Goal: Information Seeking & Learning: Learn about a topic

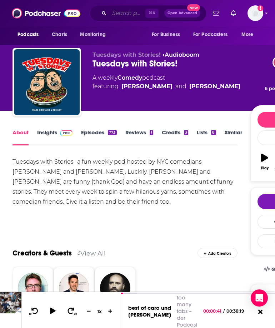
click at [125, 12] on input "Search podcasts, credits, & more..." at bounding box center [127, 12] width 36 height 11
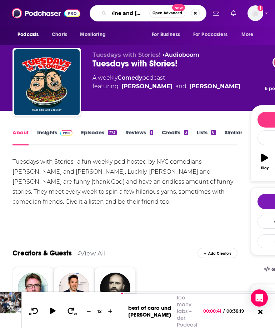
type input "wine and crime"
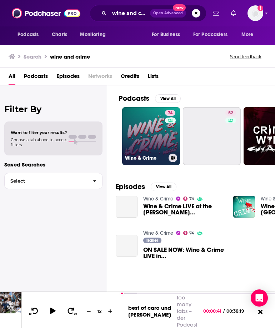
click at [143, 129] on link "74 Wine & Crime" at bounding box center [151, 136] width 58 height 58
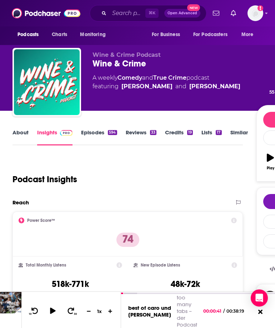
click at [88, 132] on link "Episodes 594" at bounding box center [99, 137] width 36 height 16
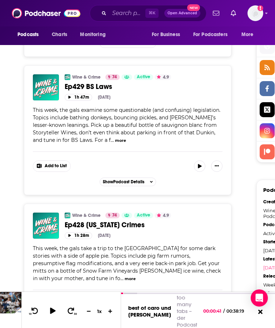
scroll to position [718, 0]
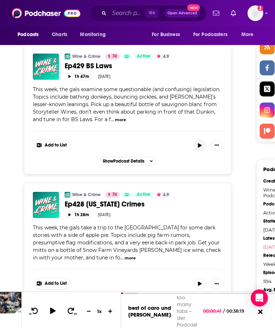
click at [198, 147] on icon "button" at bounding box center [200, 145] width 4 height 4
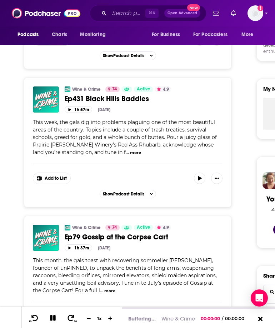
scroll to position [0, 0]
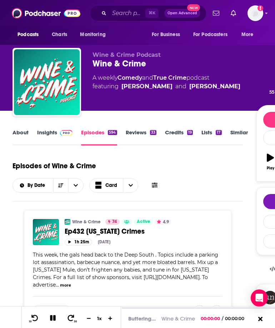
click at [23, 132] on link "About" at bounding box center [20, 137] width 16 height 16
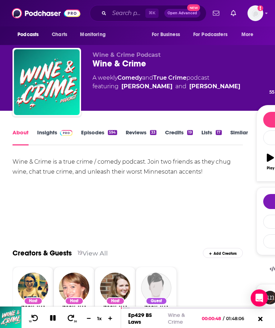
click at [55, 132] on link "Insights" at bounding box center [54, 137] width 35 height 16
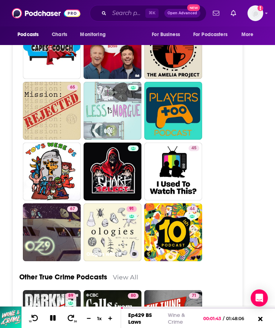
scroll to position [2916, 0]
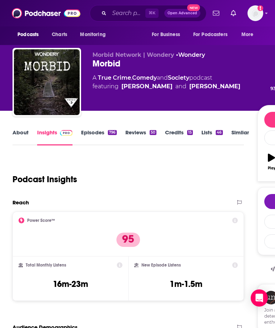
click at [20, 137] on link "About" at bounding box center [20, 137] width 16 height 16
